Goal: Task Accomplishment & Management: Use online tool/utility

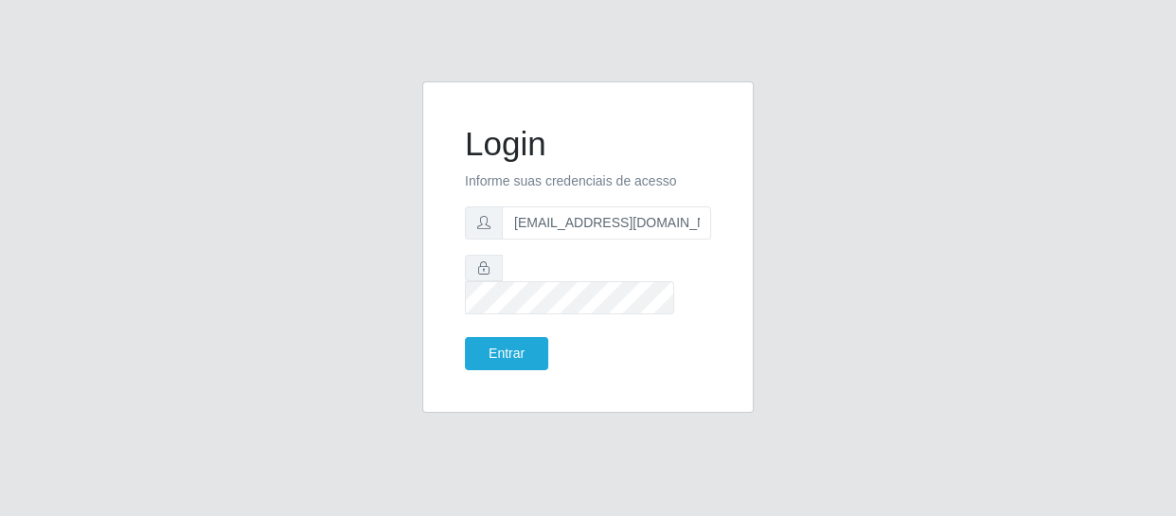
click at [465, 337] on button "Entrar" at bounding box center [506, 353] width 83 height 33
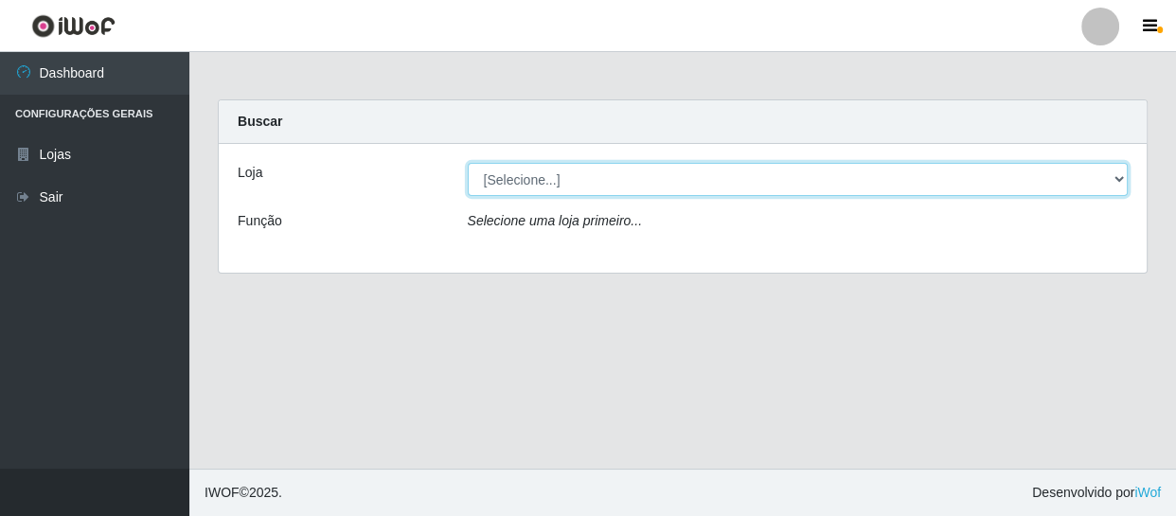
click at [524, 189] on select "[Selecione...] SuperFácil Atacado - São Gonçalo do Amarante" at bounding box center [798, 179] width 661 height 33
select select "408"
click at [468, 163] on select "[Selecione...] SuperFácil Atacado - São Gonçalo do Amarante" at bounding box center [798, 179] width 661 height 33
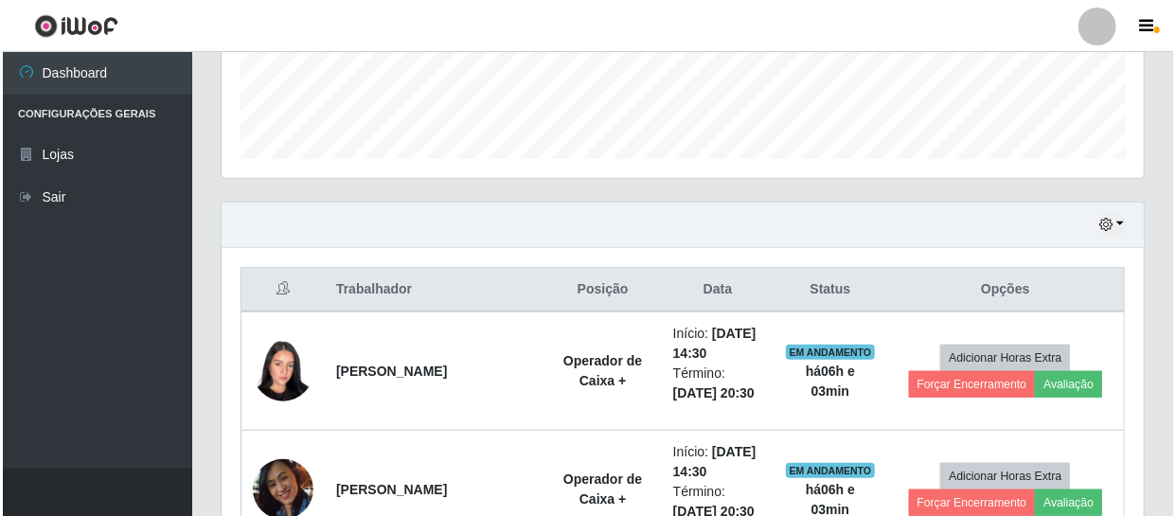
scroll to position [516, 0]
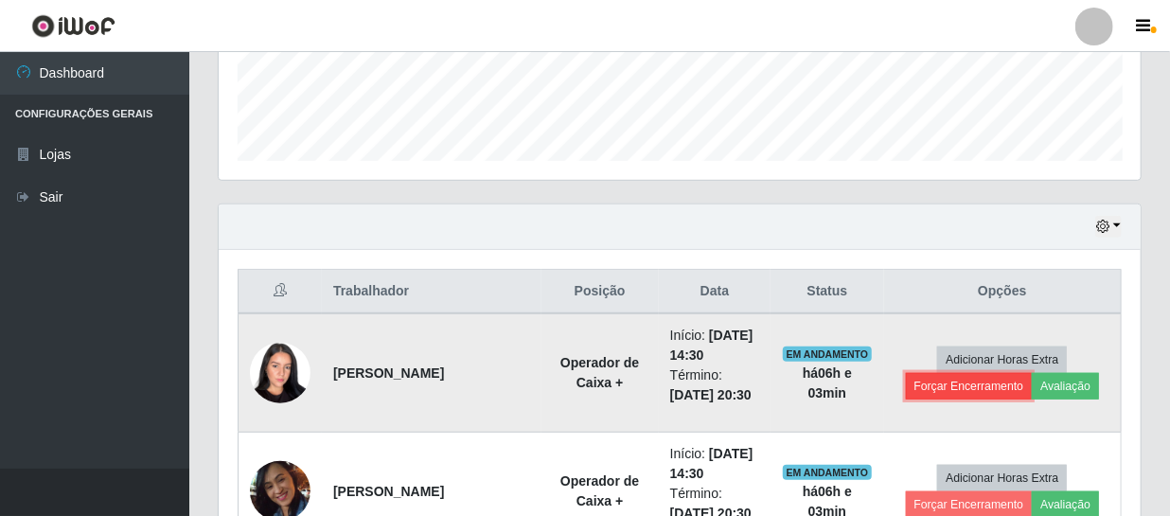
click at [936, 388] on button "Forçar Encerramento" at bounding box center [969, 386] width 127 height 27
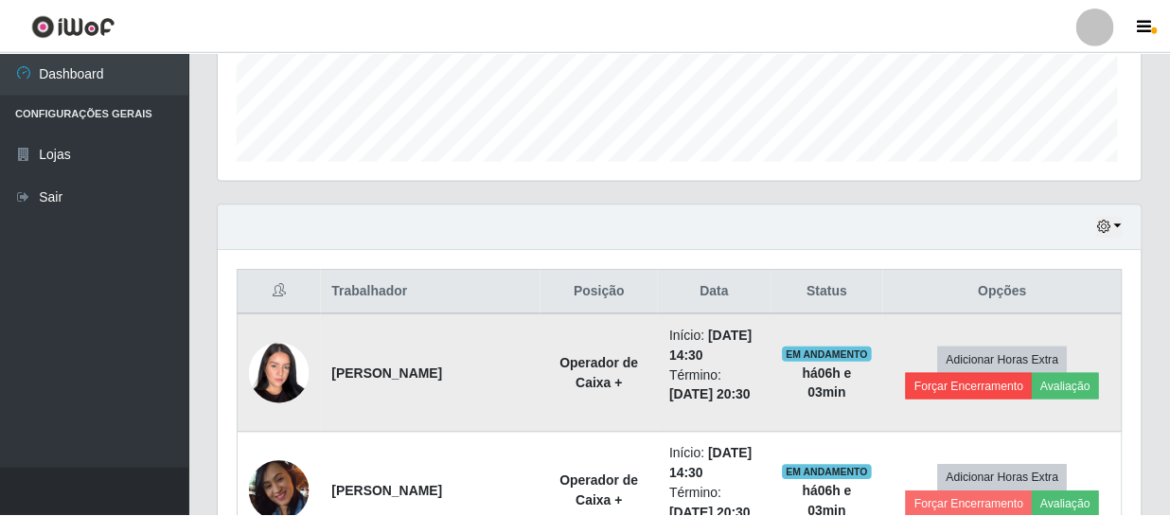
scroll to position [393, 914]
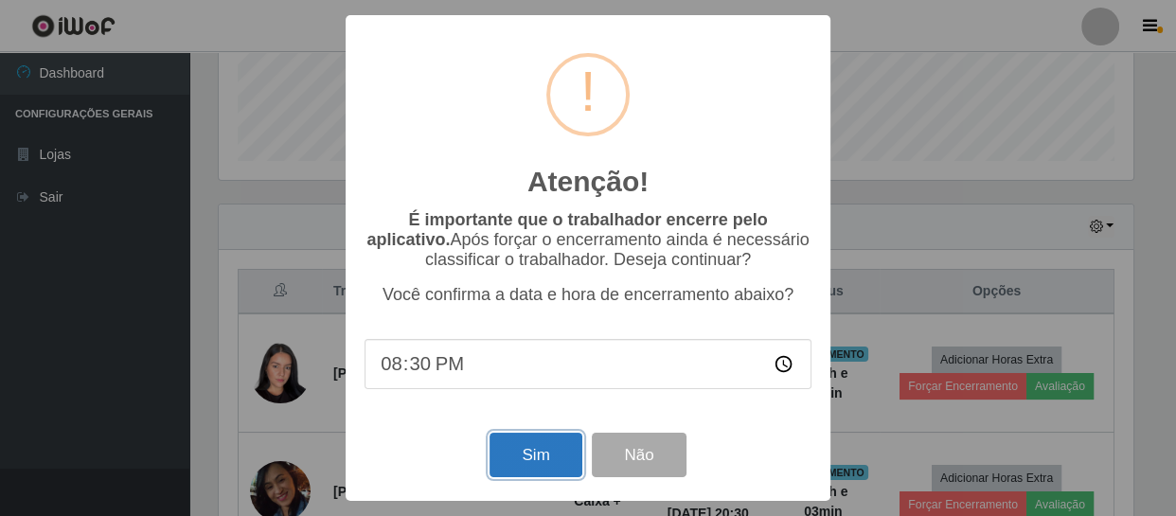
click at [554, 463] on button "Sim" at bounding box center [536, 455] width 92 height 45
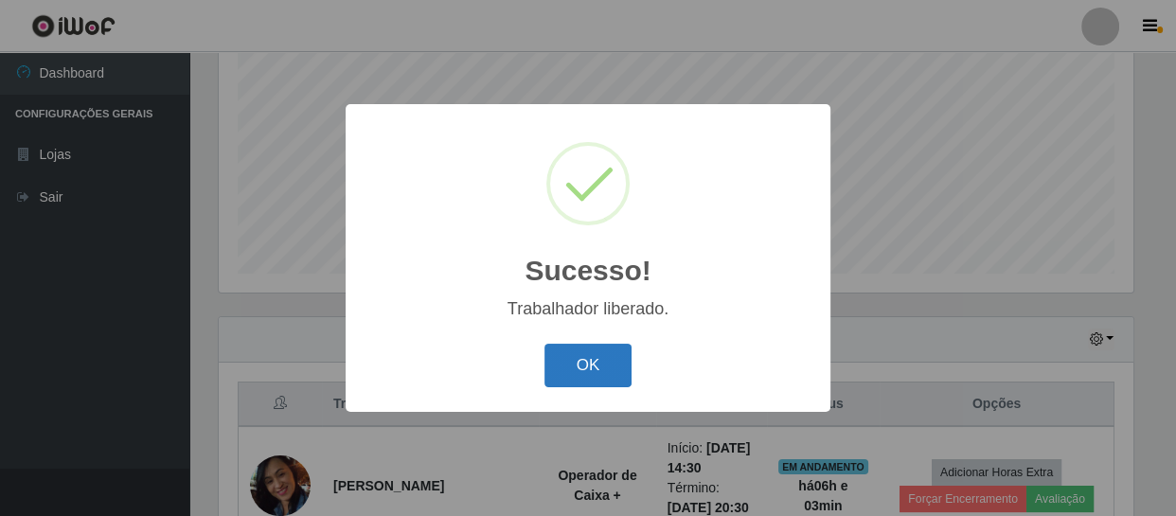
click at [572, 353] on button "OK" at bounding box center [588, 366] width 88 height 45
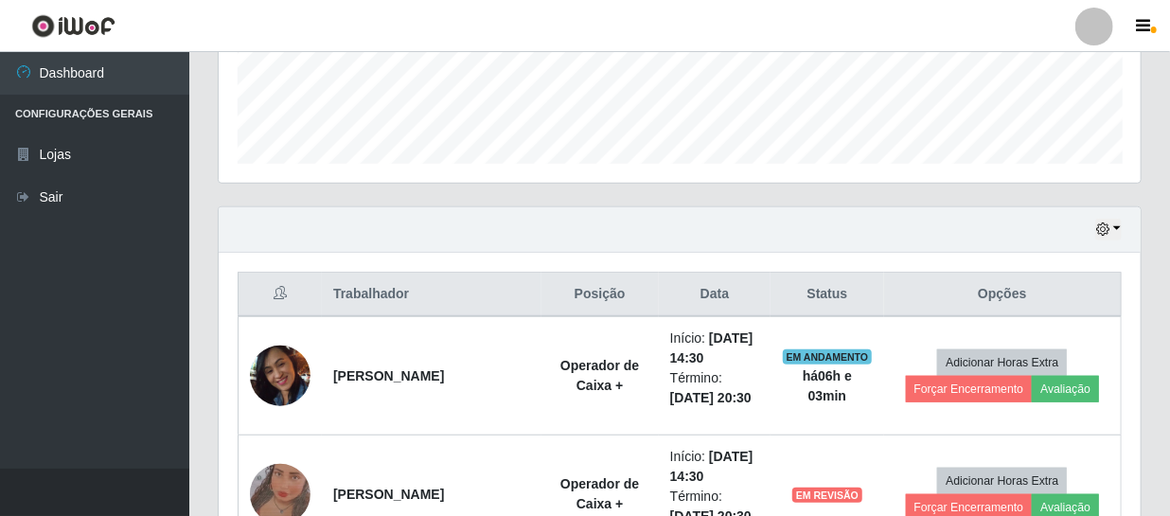
scroll to position [662, 0]
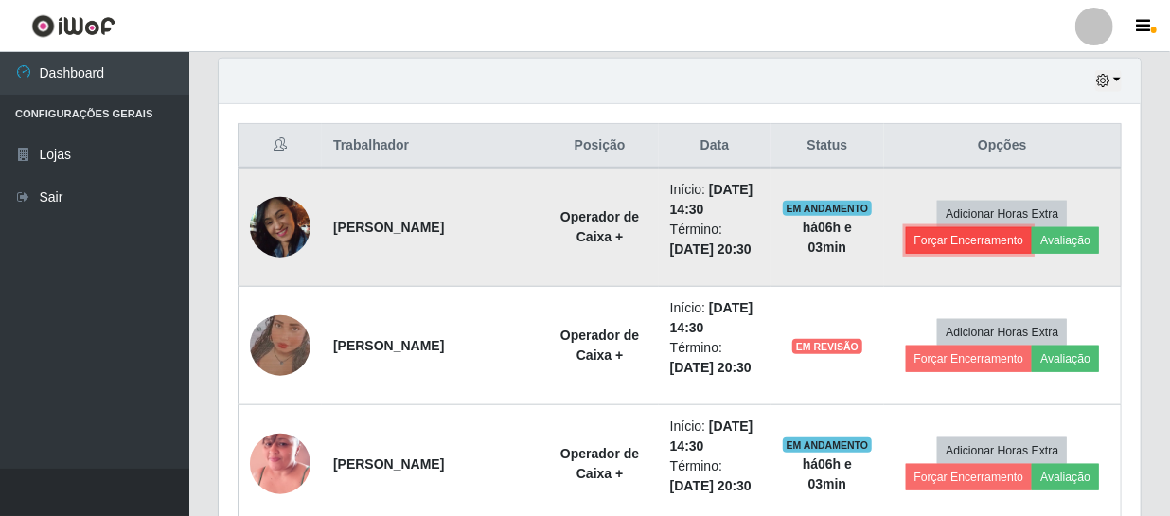
click at [965, 230] on button "Forçar Encerramento" at bounding box center [969, 240] width 127 height 27
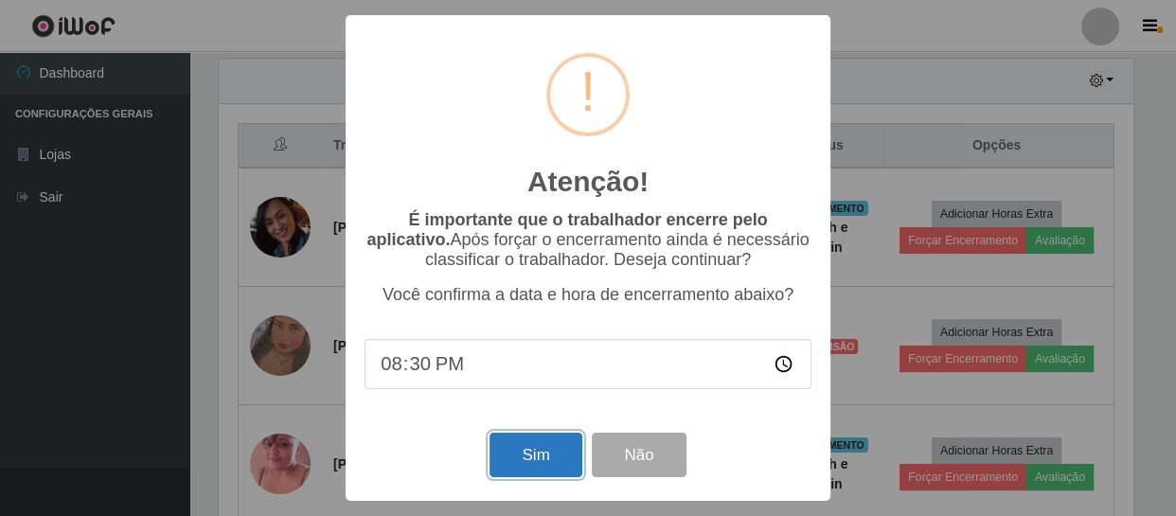
click at [547, 460] on button "Sim" at bounding box center [536, 455] width 92 height 45
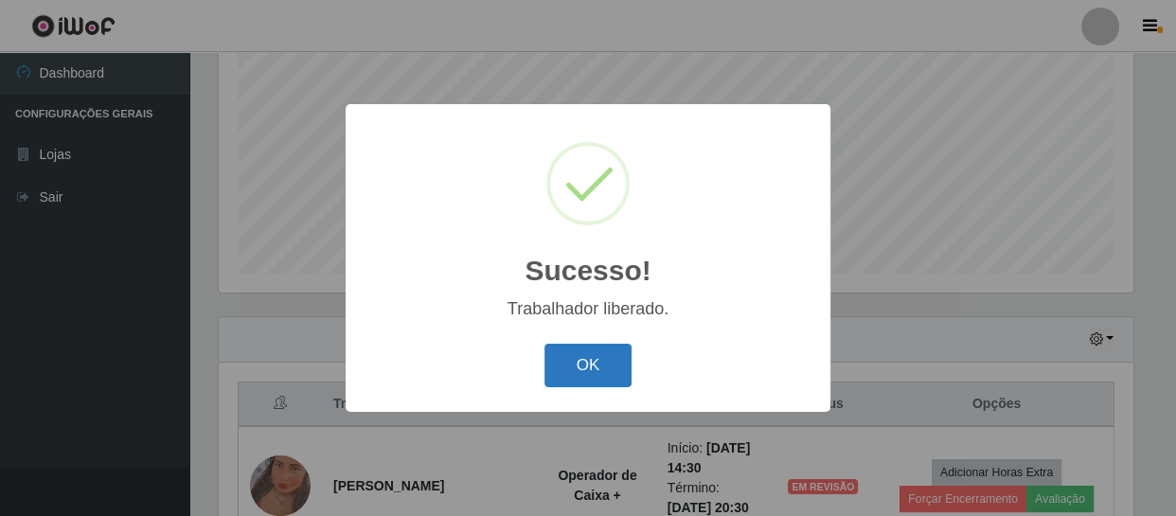
click at [609, 361] on button "OK" at bounding box center [588, 366] width 88 height 45
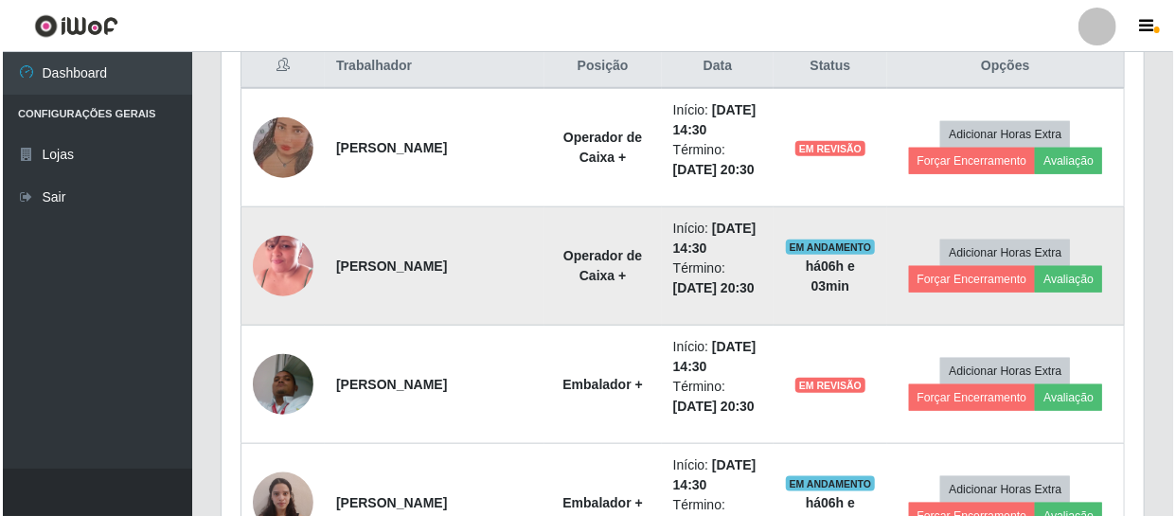
scroll to position [748, 0]
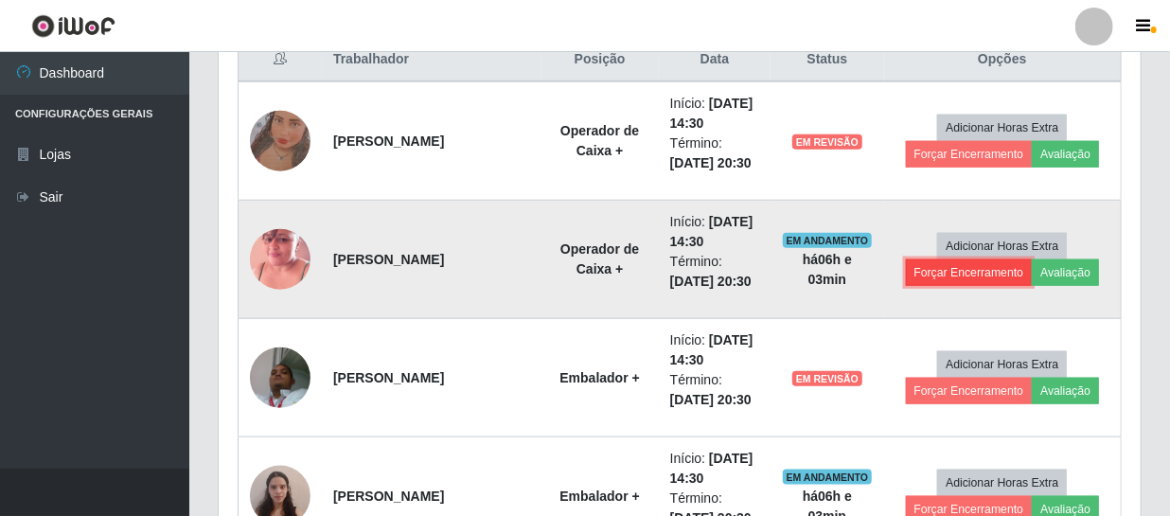
click at [990, 274] on button "Forçar Encerramento" at bounding box center [969, 272] width 127 height 27
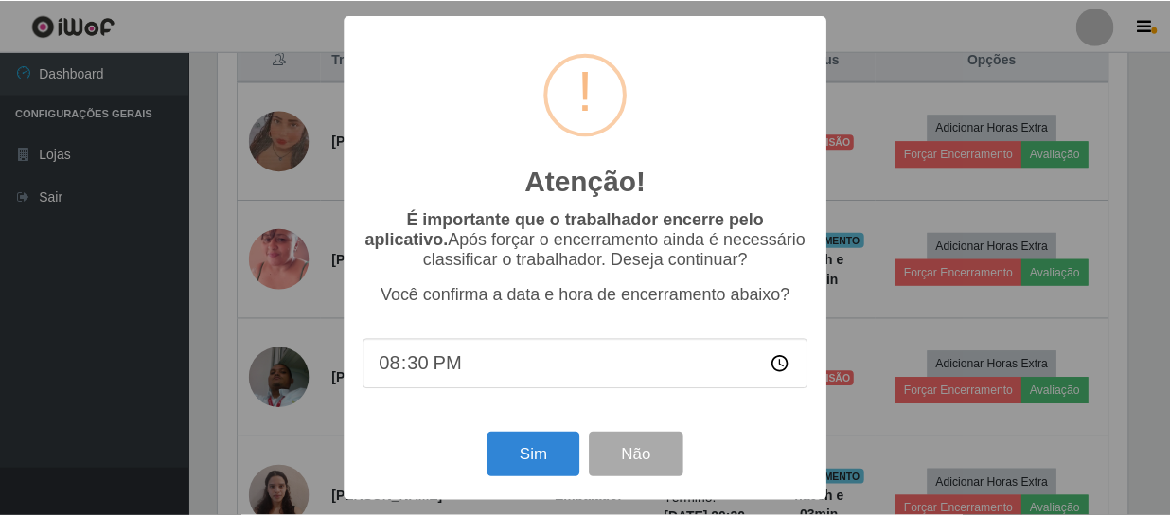
scroll to position [393, 914]
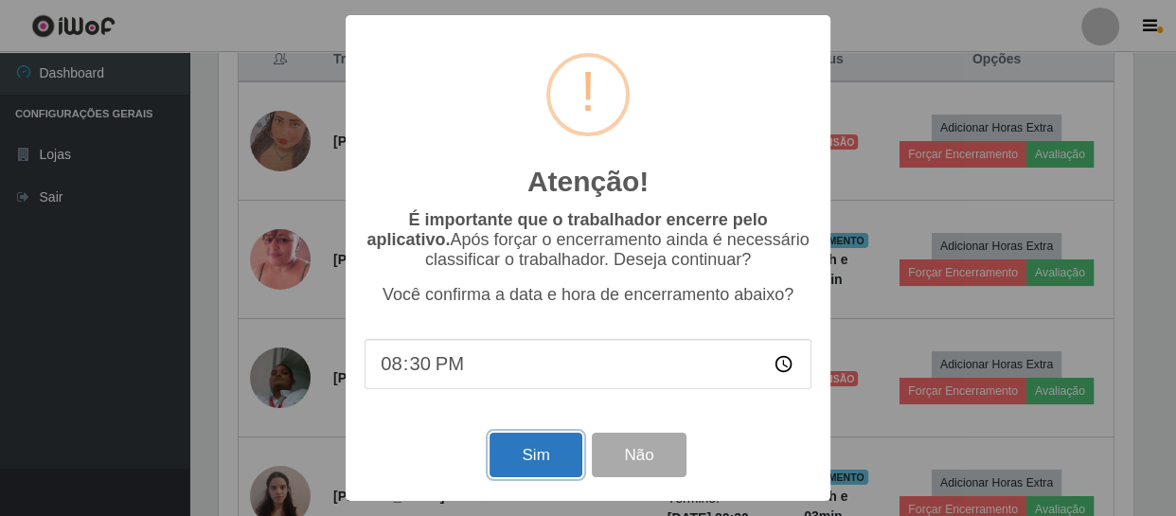
click at [556, 463] on button "Sim" at bounding box center [536, 455] width 92 height 45
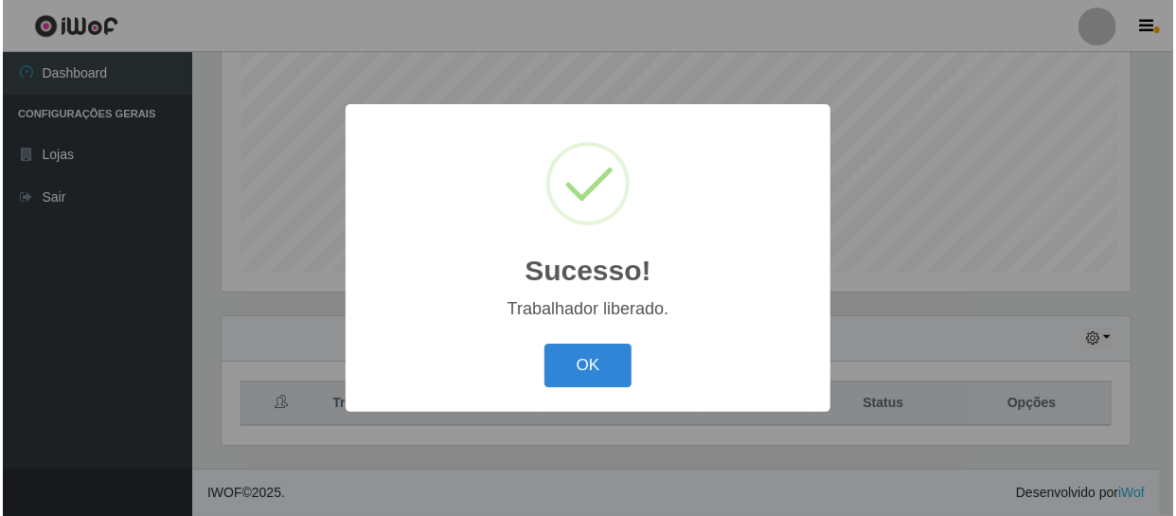
scroll to position [0, 0]
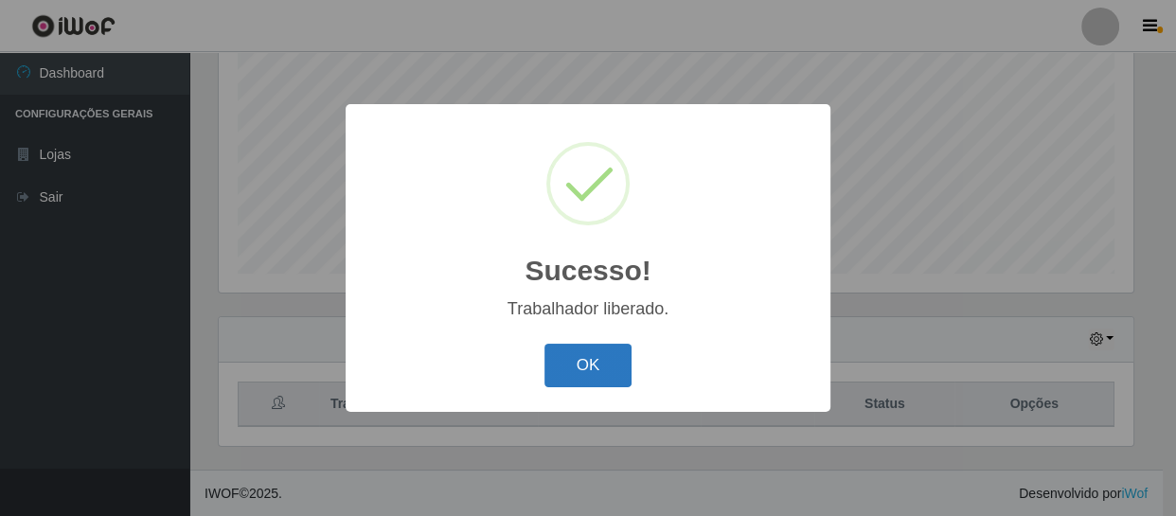
click at [603, 366] on button "OK" at bounding box center [588, 366] width 88 height 45
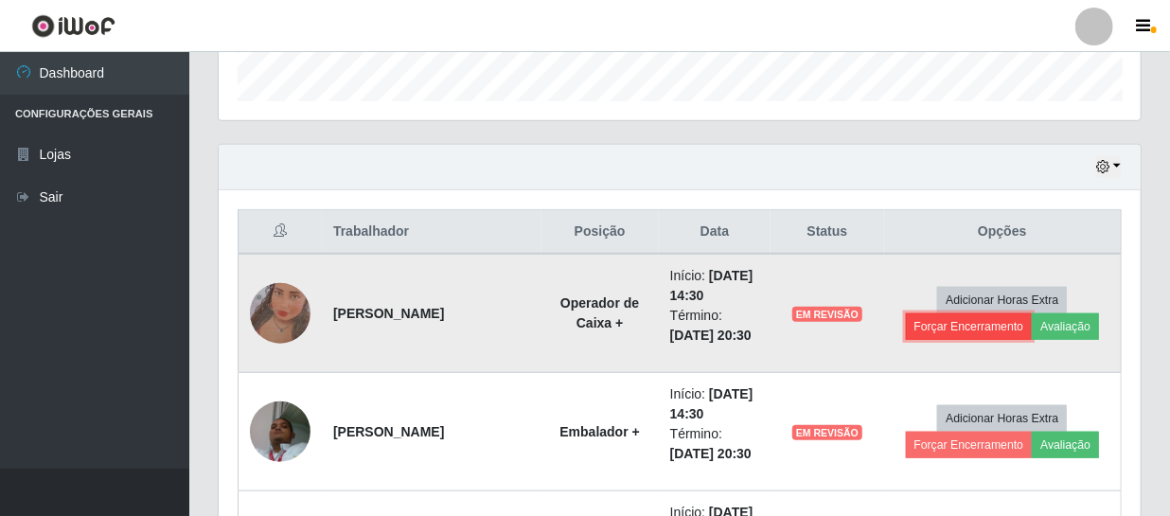
click at [959, 335] on button "Forçar Encerramento" at bounding box center [969, 326] width 127 height 27
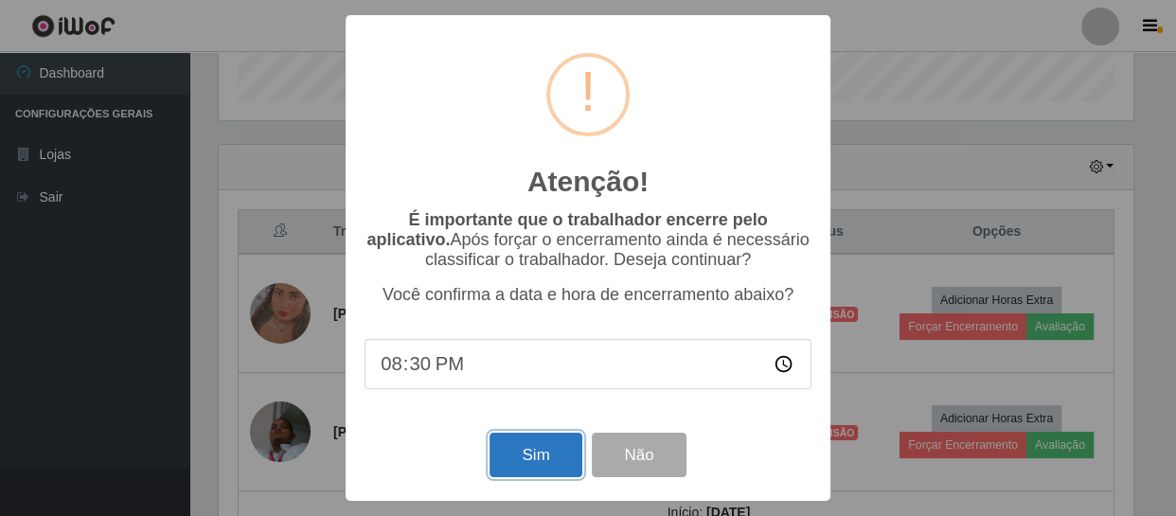
click at [546, 450] on button "Sim" at bounding box center [536, 455] width 92 height 45
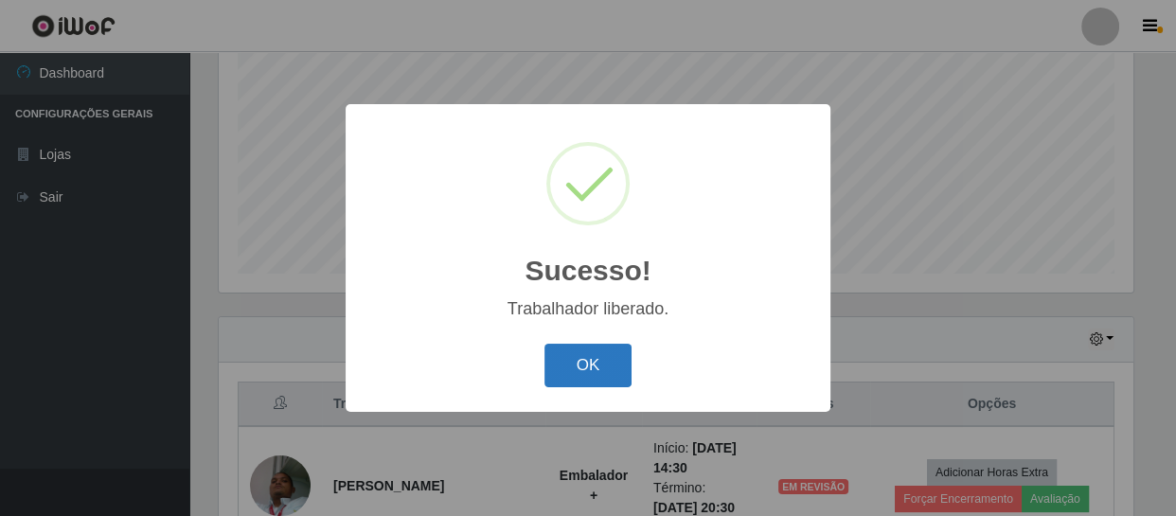
click at [579, 356] on button "OK" at bounding box center [588, 366] width 88 height 45
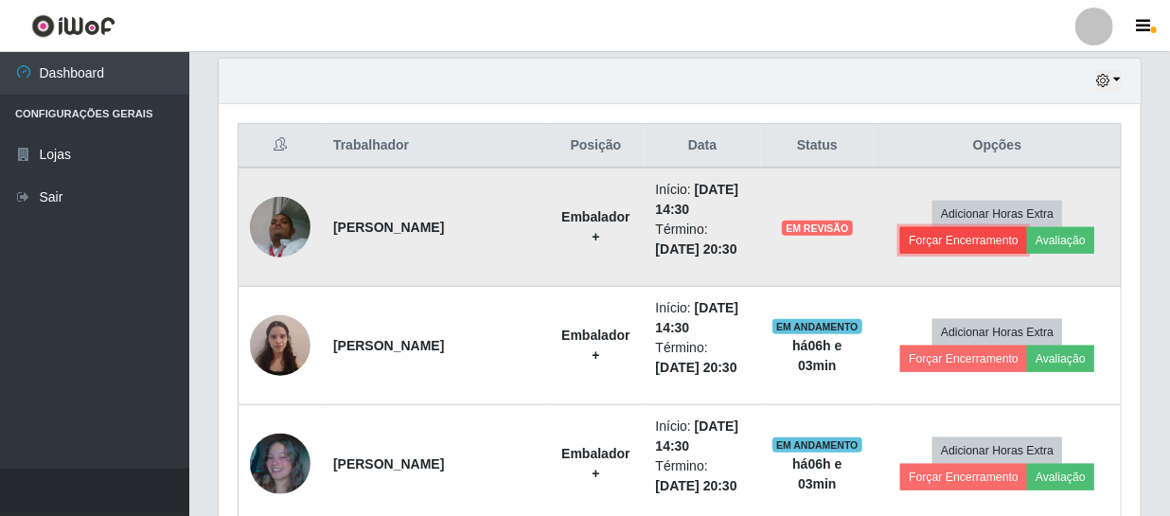
click at [924, 247] on button "Forçar Encerramento" at bounding box center [963, 240] width 127 height 27
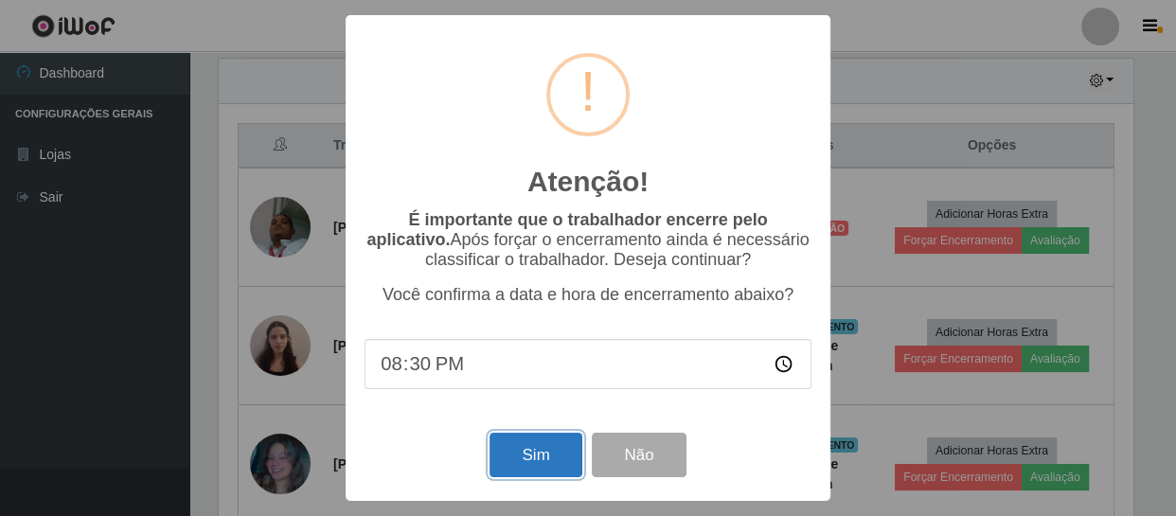
click at [534, 460] on button "Sim" at bounding box center [536, 455] width 92 height 45
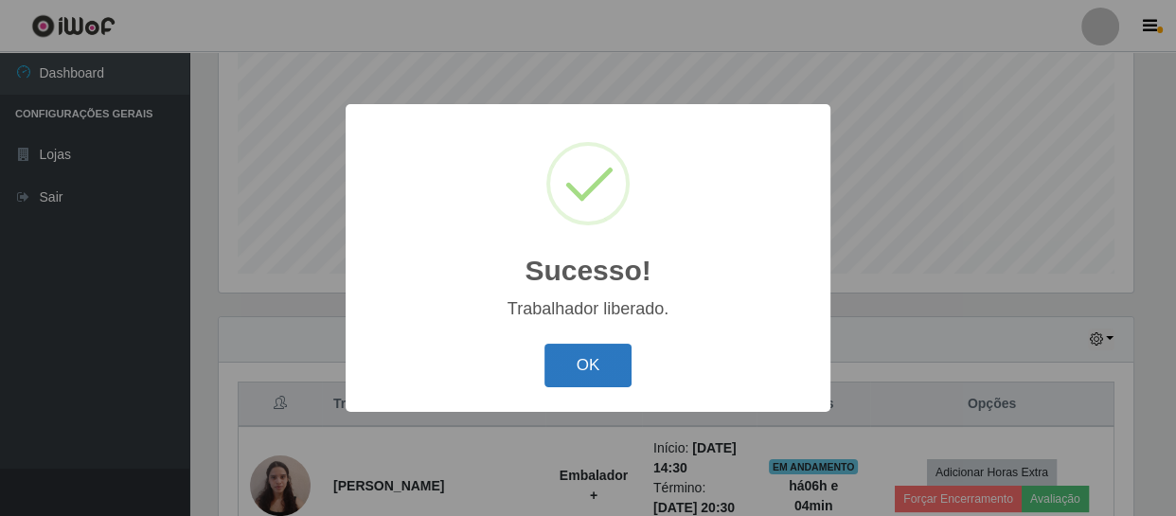
click at [604, 366] on button "OK" at bounding box center [588, 366] width 88 height 45
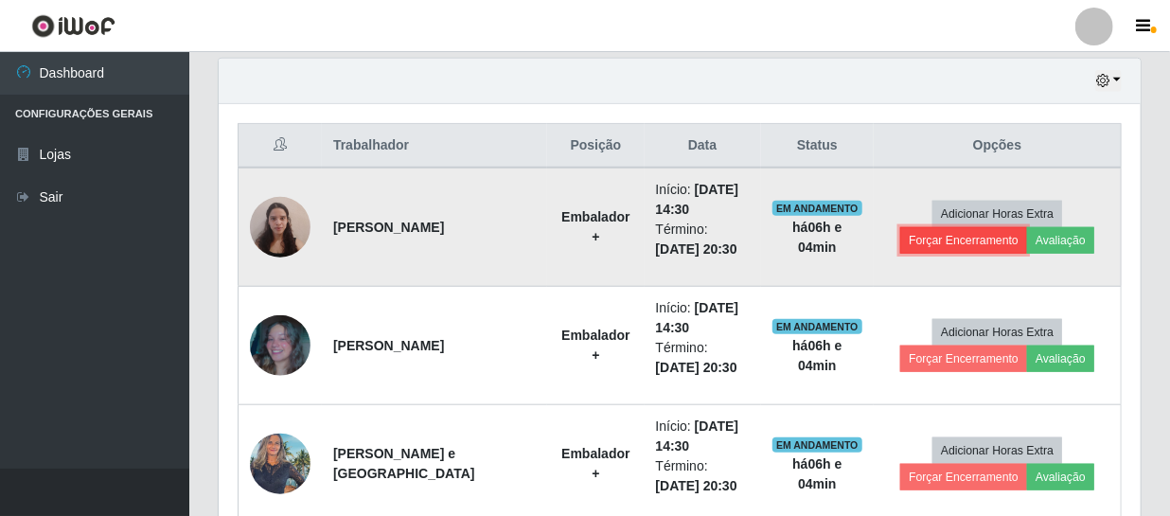
click at [925, 242] on button "Forçar Encerramento" at bounding box center [963, 240] width 127 height 27
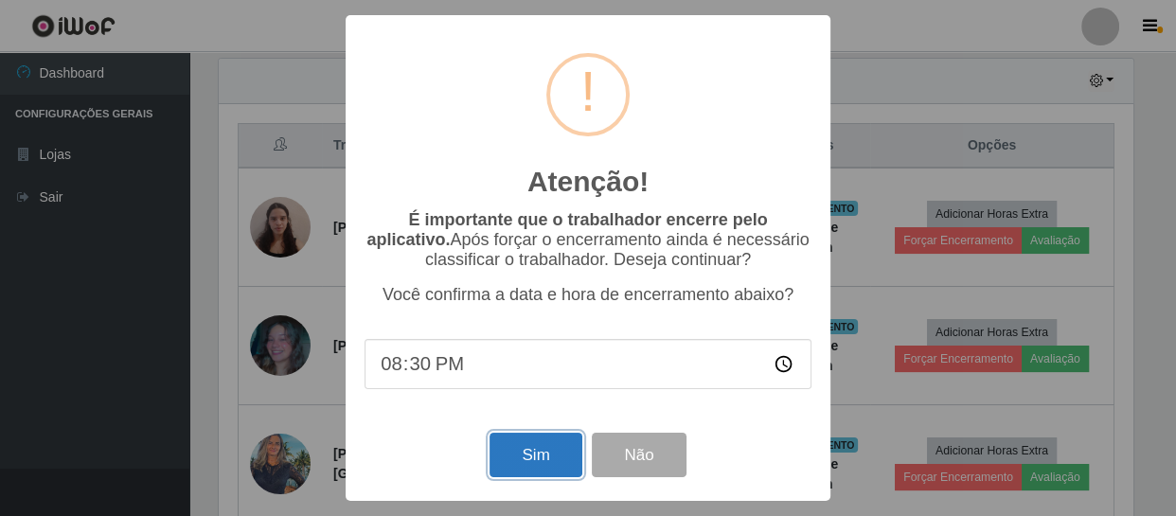
click at [557, 462] on button "Sim" at bounding box center [536, 455] width 92 height 45
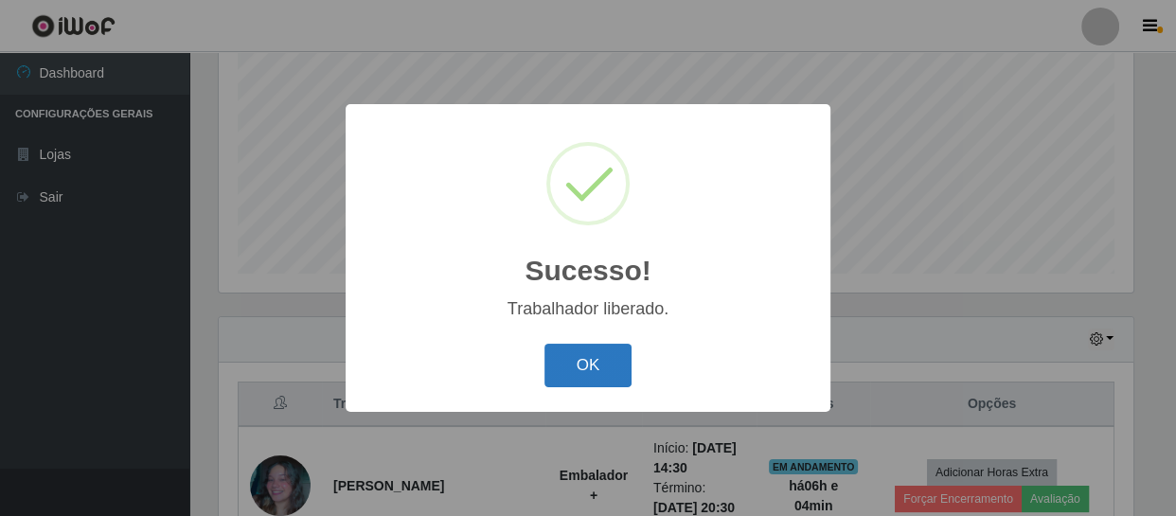
click at [593, 365] on button "OK" at bounding box center [588, 366] width 88 height 45
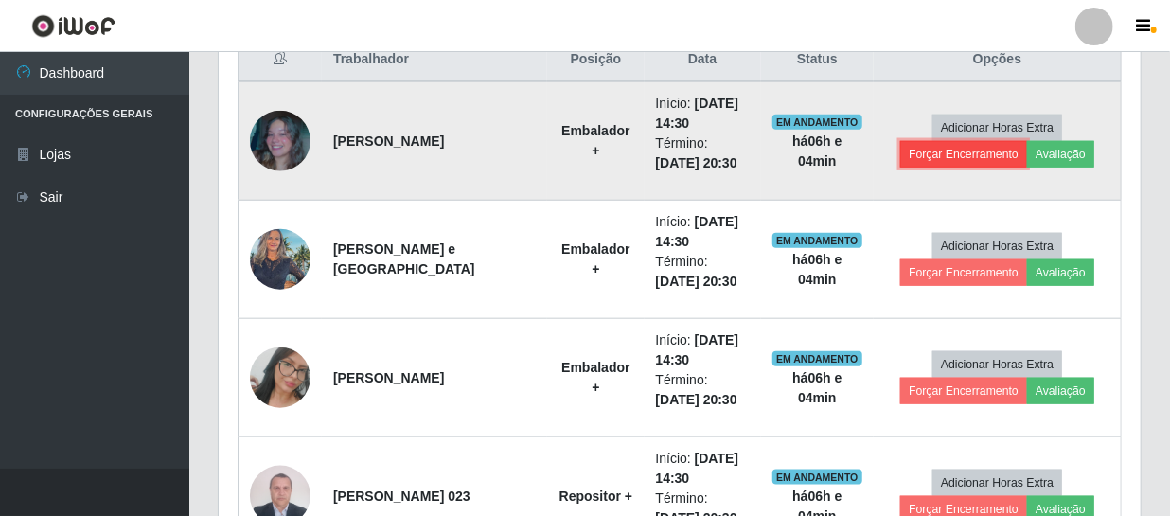
click at [968, 153] on button "Forçar Encerramento" at bounding box center [963, 154] width 127 height 27
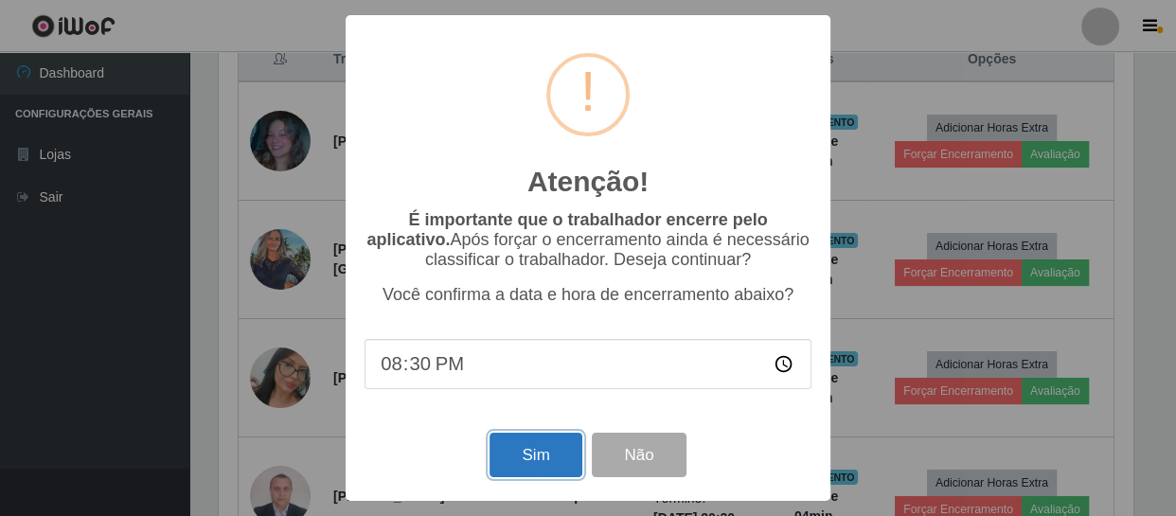
click at [544, 450] on button "Sim" at bounding box center [536, 455] width 92 height 45
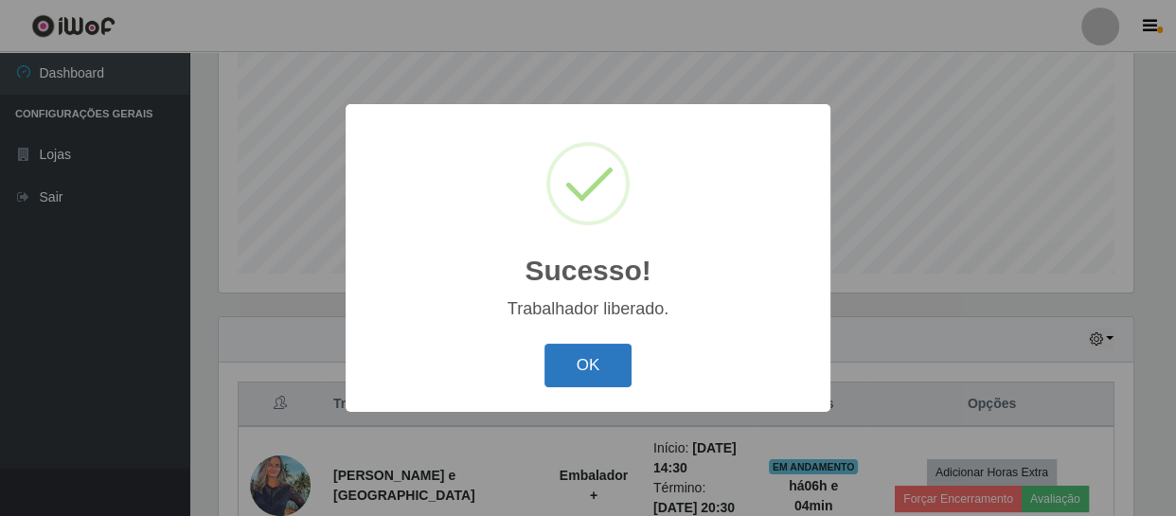
click at [581, 369] on button "OK" at bounding box center [588, 366] width 88 height 45
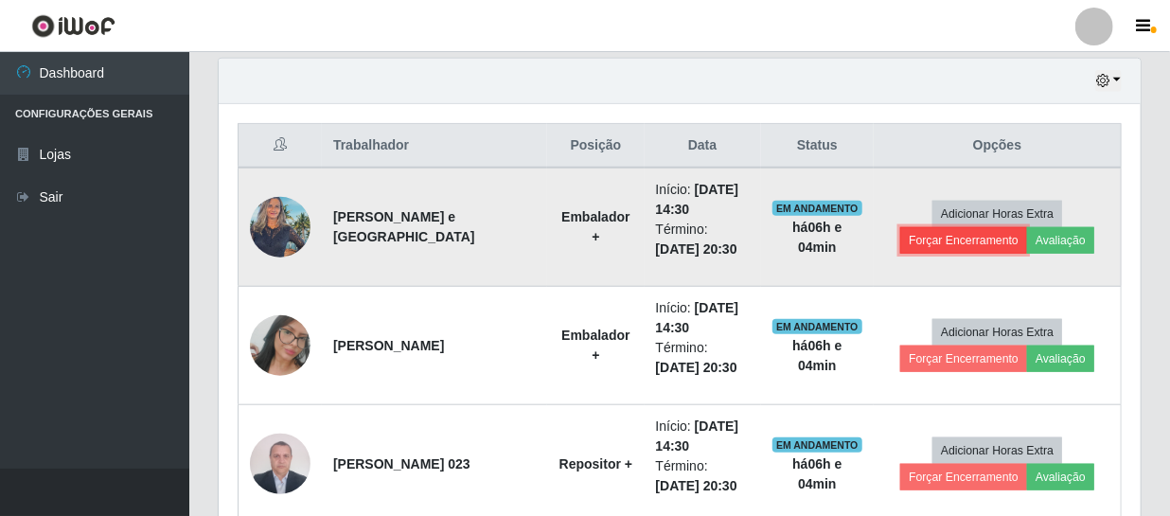
click at [967, 244] on button "Forçar Encerramento" at bounding box center [963, 240] width 127 height 27
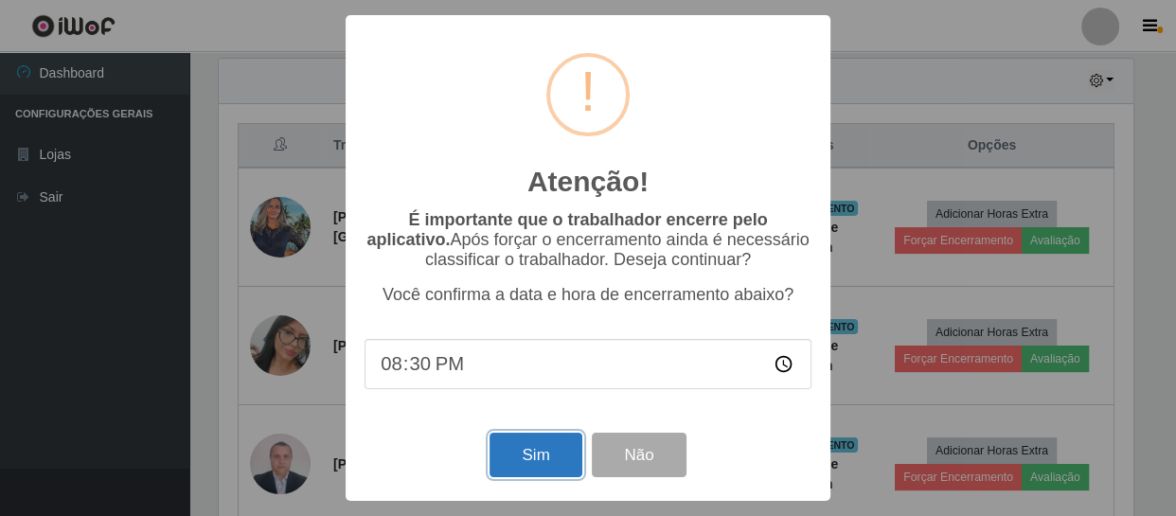
click at [537, 471] on button "Sim" at bounding box center [536, 455] width 92 height 45
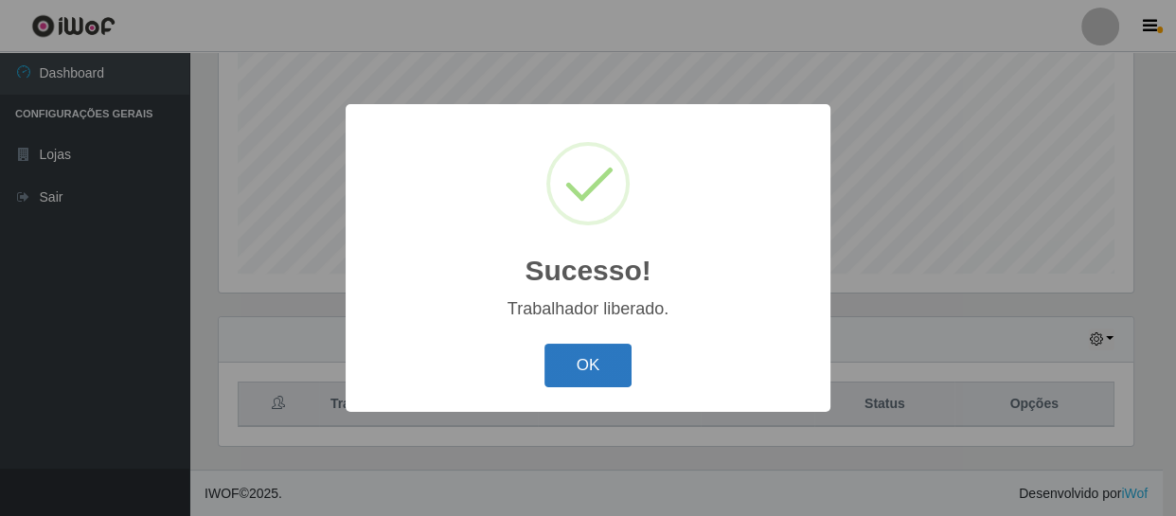
click at [596, 365] on button "OK" at bounding box center [588, 366] width 88 height 45
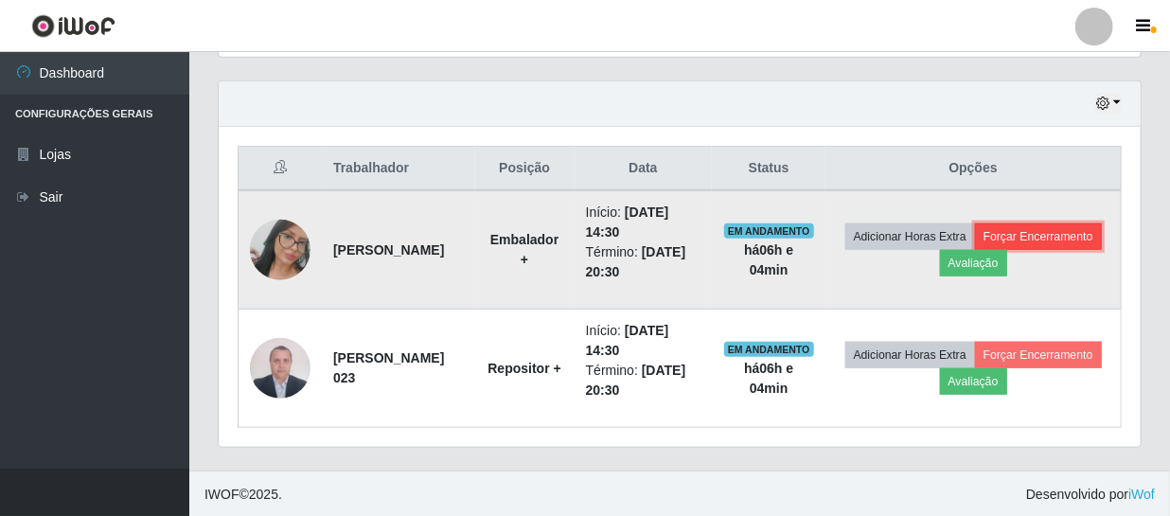
click at [975, 250] on button "Forçar Encerramento" at bounding box center [1038, 236] width 127 height 27
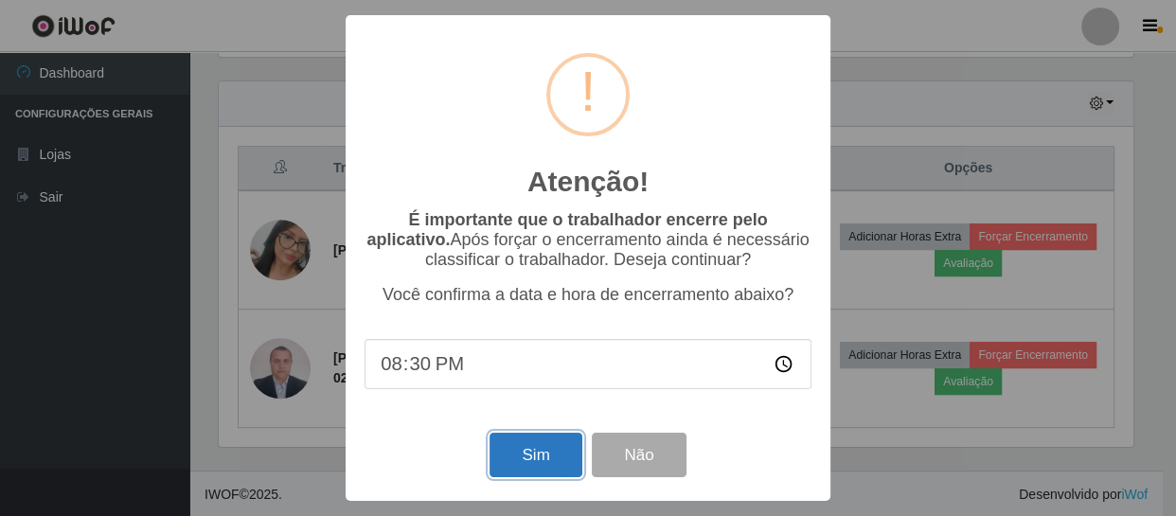
click at [534, 457] on button "Sim" at bounding box center [536, 455] width 92 height 45
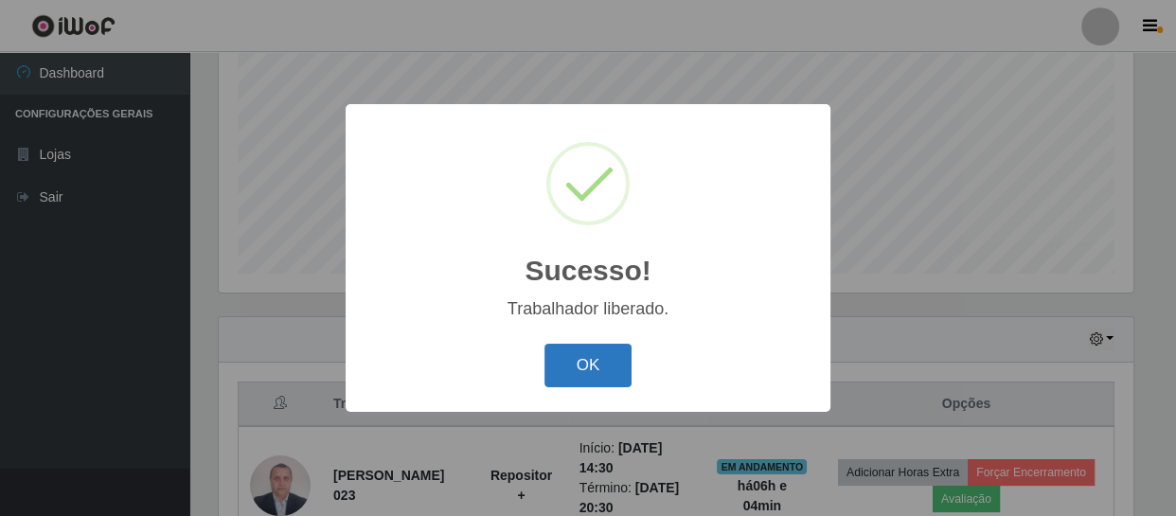
click at [575, 360] on button "OK" at bounding box center [588, 366] width 88 height 45
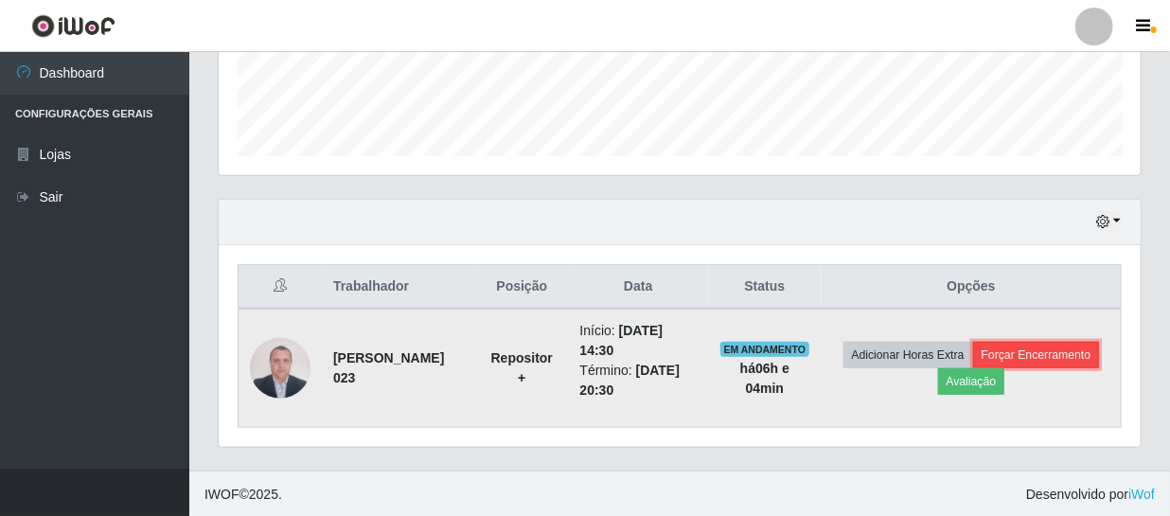
click at [1059, 345] on button "Forçar Encerramento" at bounding box center [1036, 355] width 127 height 27
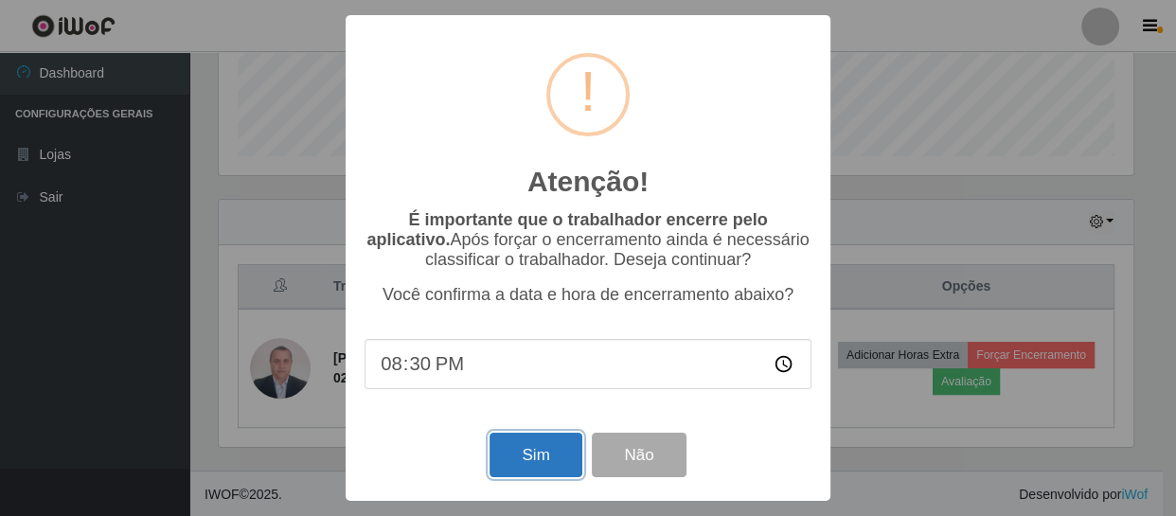
click at [543, 454] on button "Sim" at bounding box center [536, 455] width 92 height 45
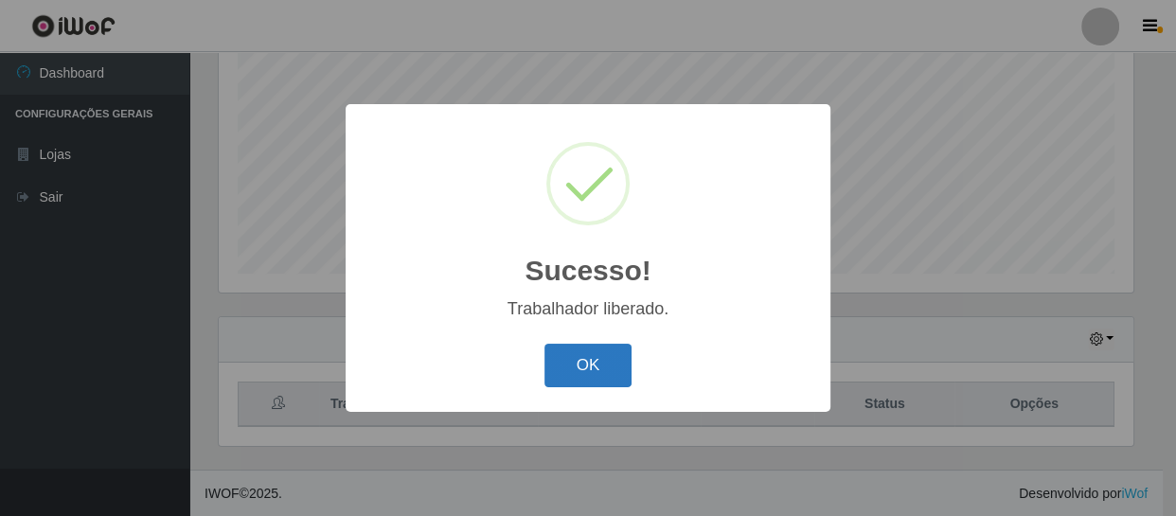
click at [581, 348] on button "OK" at bounding box center [588, 366] width 88 height 45
